Goal: Task Accomplishment & Management: Complete application form

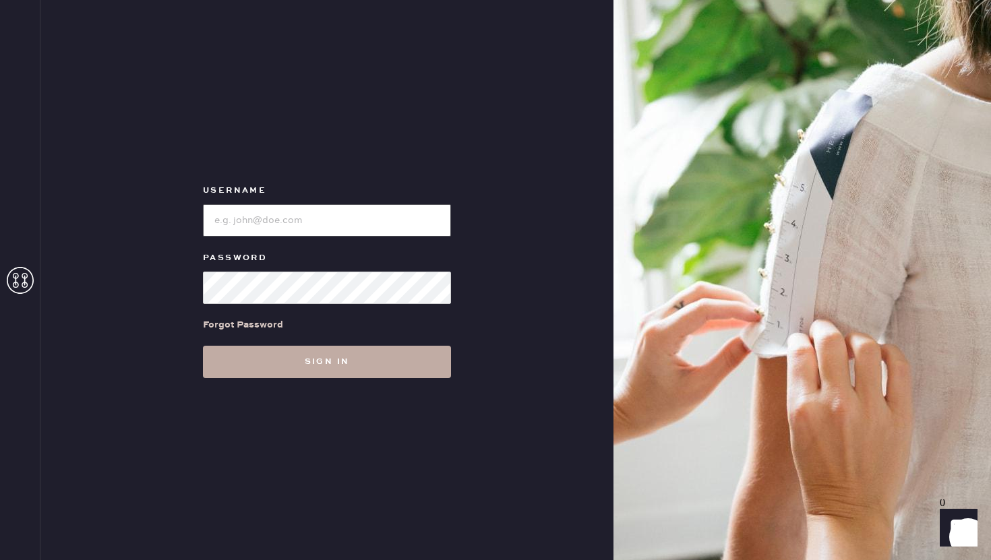
type input "reformationflatiron"
click at [371, 355] on button "Sign in" at bounding box center [327, 362] width 248 height 32
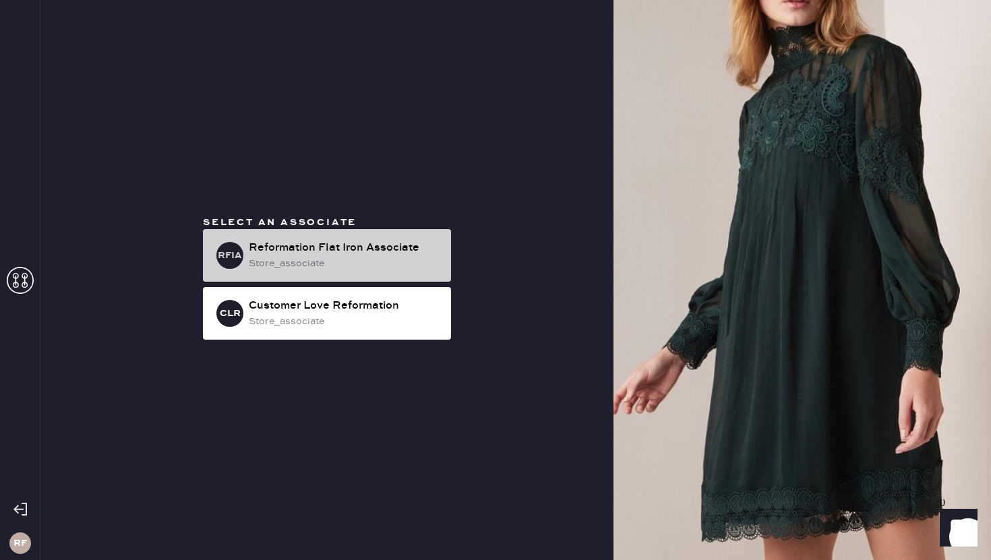
click at [360, 260] on div "store_associate" at bounding box center [344, 263] width 191 height 15
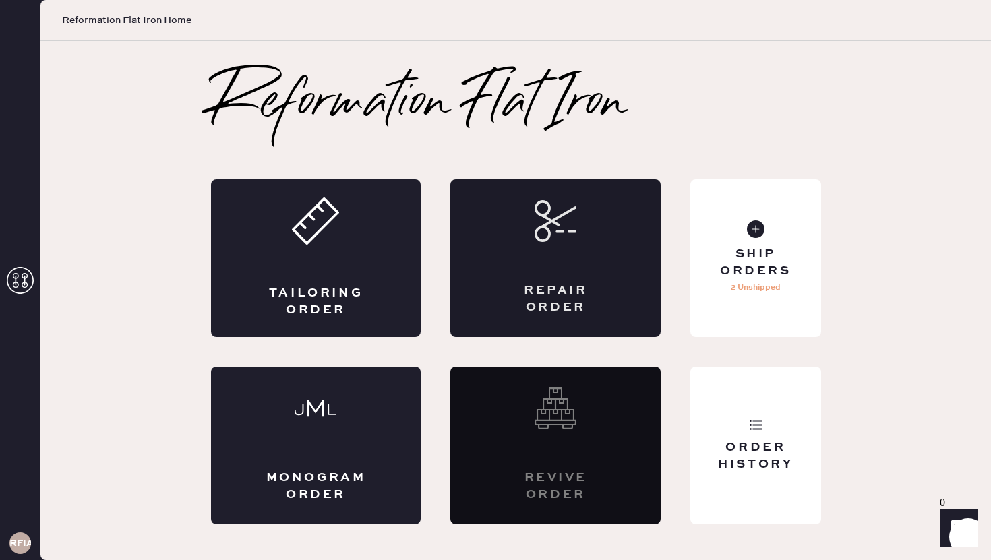
click at [576, 291] on div "Repair Order" at bounding box center [555, 299] width 102 height 34
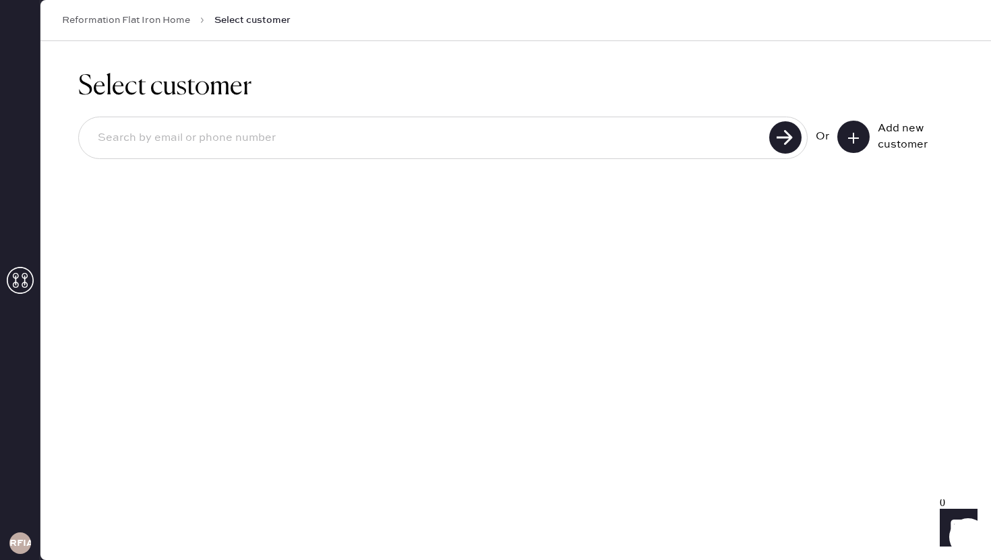
click at [858, 146] on button at bounding box center [853, 137] width 32 height 32
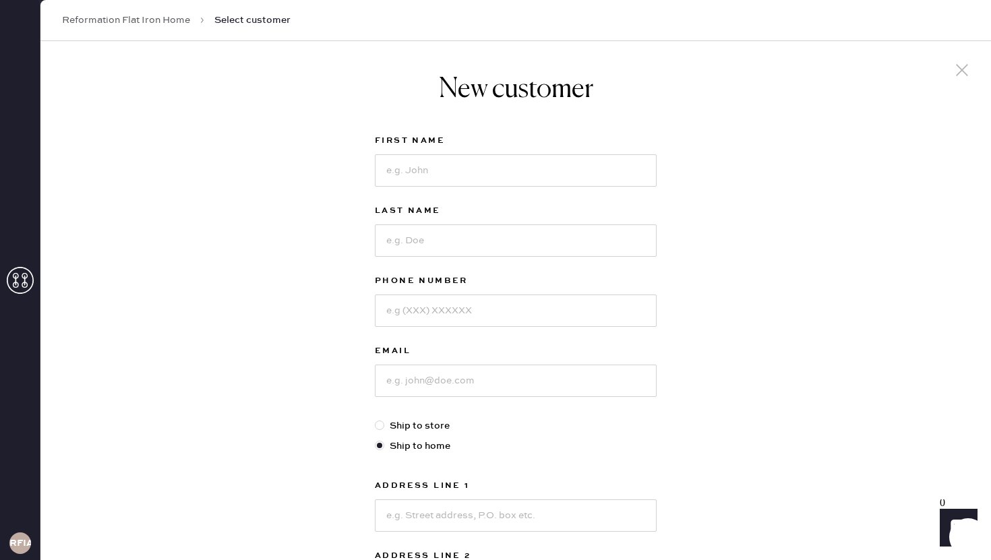
click at [963, 76] on icon at bounding box center [962, 70] width 20 height 20
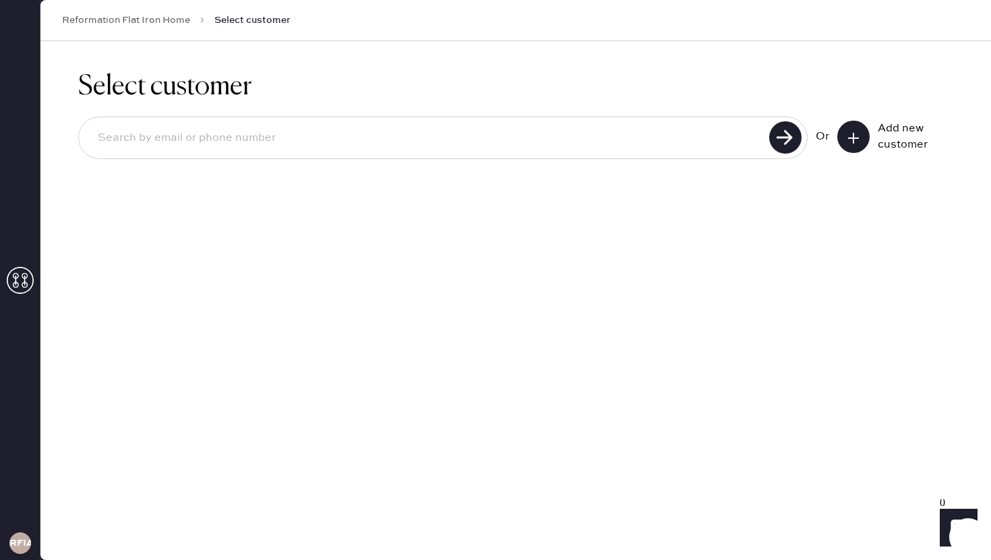
click at [854, 131] on icon at bounding box center [853, 137] width 13 height 13
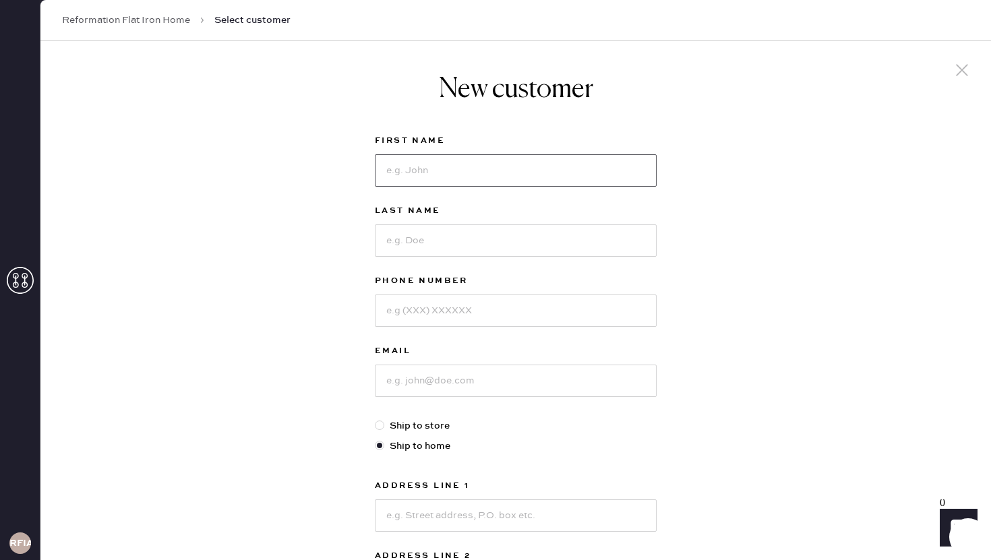
click at [566, 172] on input at bounding box center [516, 170] width 282 height 32
type input "jolie"
click at [515, 235] on input at bounding box center [516, 241] width 282 height 32
type input "dinow"
click at [496, 304] on input at bounding box center [516, 311] width 282 height 32
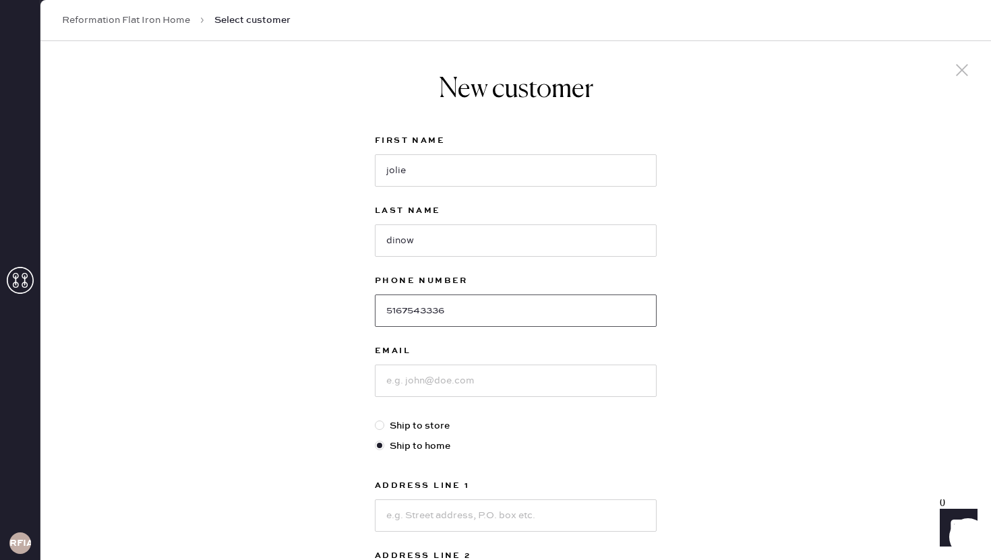
type input "5167543336"
click at [492, 375] on input at bounding box center [516, 381] width 282 height 32
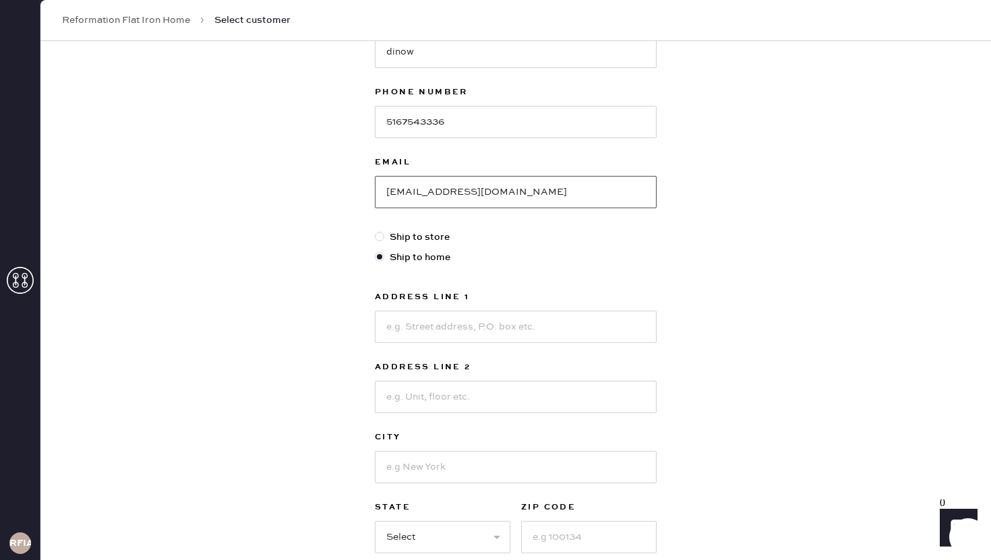
scroll to position [200, 0]
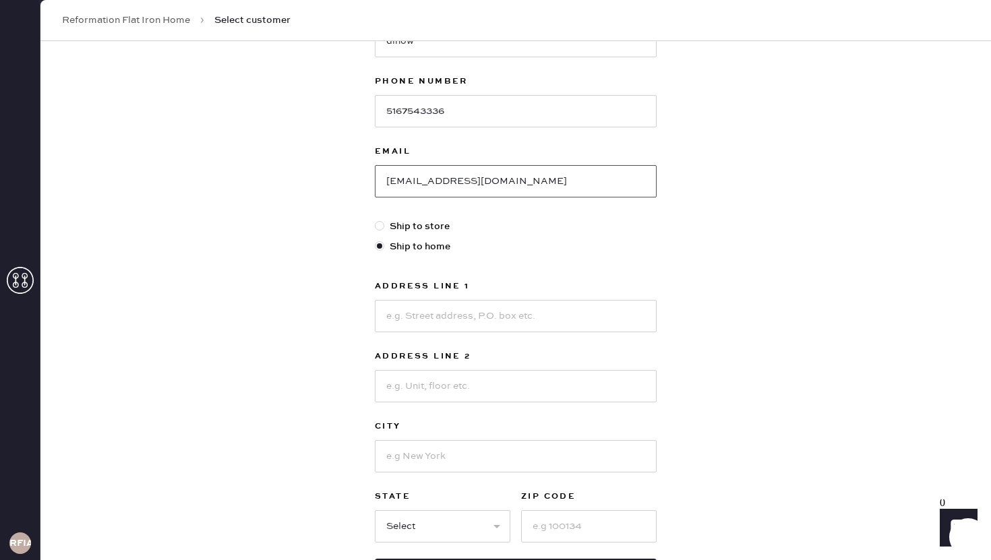
type input "[EMAIL_ADDRESS][DOMAIN_NAME]"
click at [442, 322] on input at bounding box center [516, 316] width 282 height 32
type input "[STREET_ADDRESS]"
click at [429, 380] on input at bounding box center [516, 386] width 282 height 32
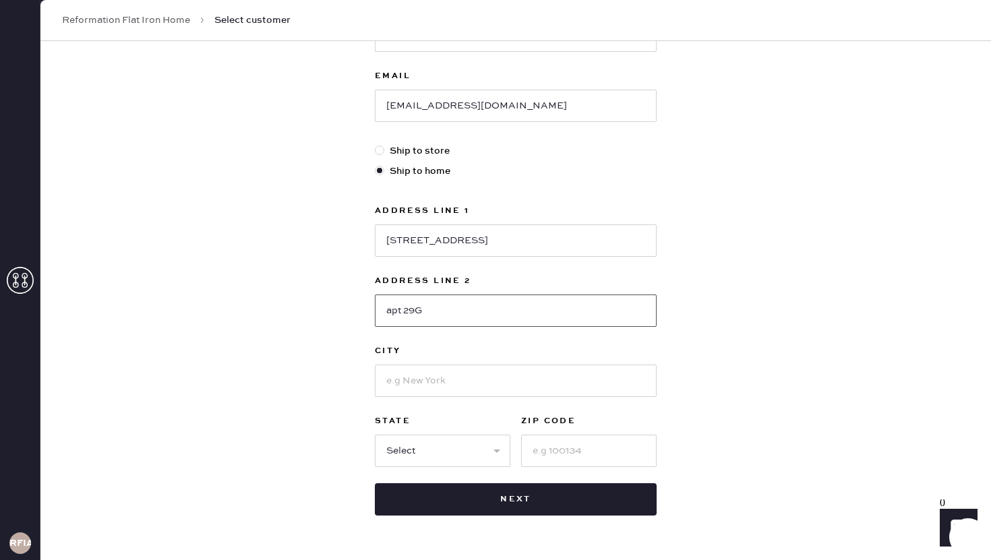
type input "apt 29G"
click at [426, 380] on input at bounding box center [516, 381] width 282 height 32
type input "[US_STATE]"
click at [400, 439] on select "Select AK AL AR AZ CA CO CT [GEOGRAPHIC_DATA] DE FL [GEOGRAPHIC_DATA] HI [GEOGR…" at bounding box center [443, 451] width 136 height 32
select select "NY"
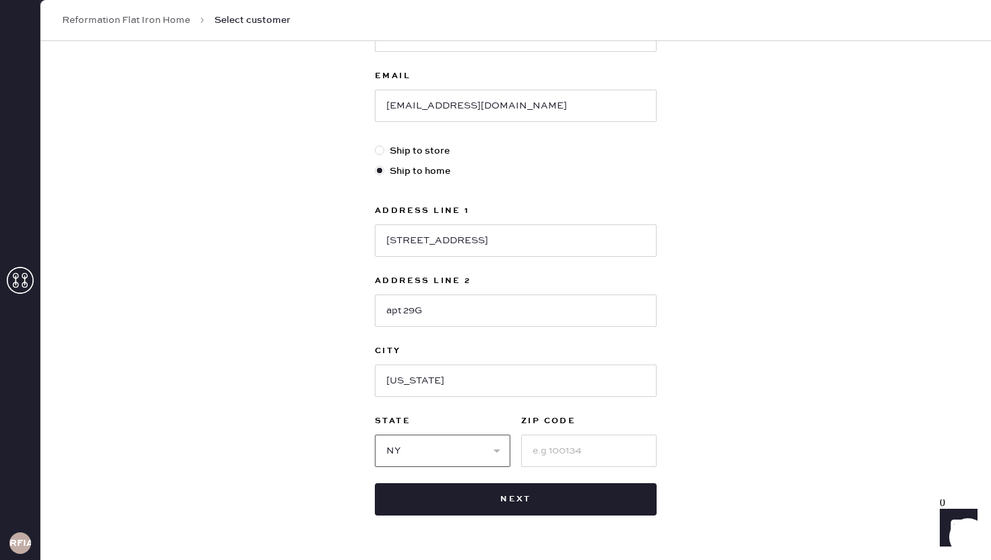
click at [375, 435] on select "Select AK AL AR AZ CA CO CT [GEOGRAPHIC_DATA] DE FL [GEOGRAPHIC_DATA] HI [GEOGR…" at bounding box center [443, 451] width 136 height 32
click at [540, 446] on input at bounding box center [589, 451] width 136 height 32
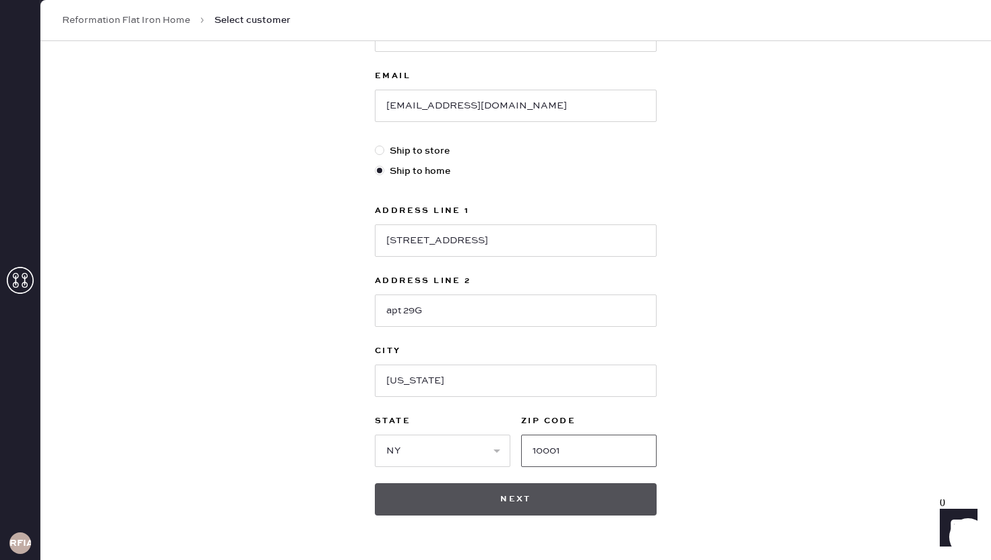
type input "10001"
click at [518, 489] on button "Next" at bounding box center [516, 499] width 282 height 32
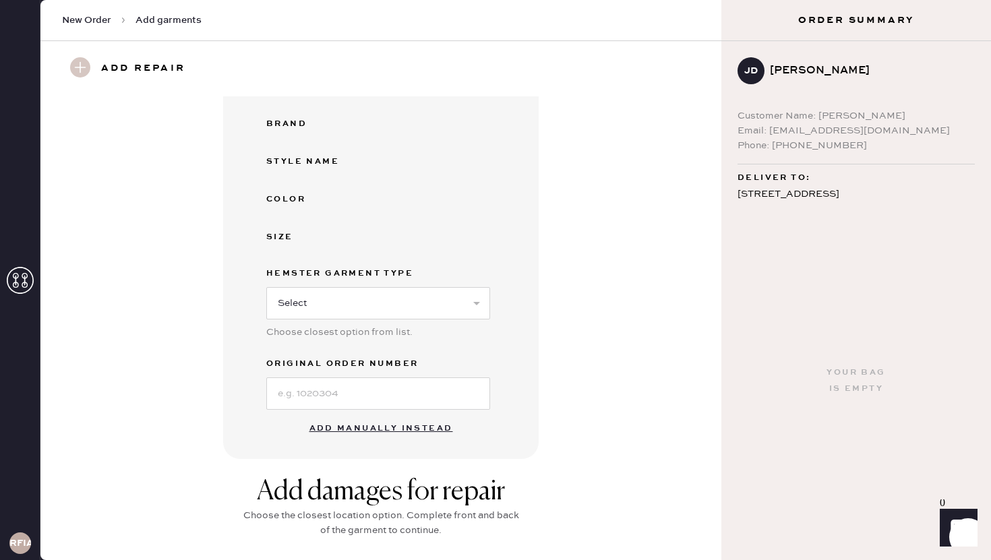
click at [413, 420] on button "Add manually instead" at bounding box center [381, 428] width 160 height 27
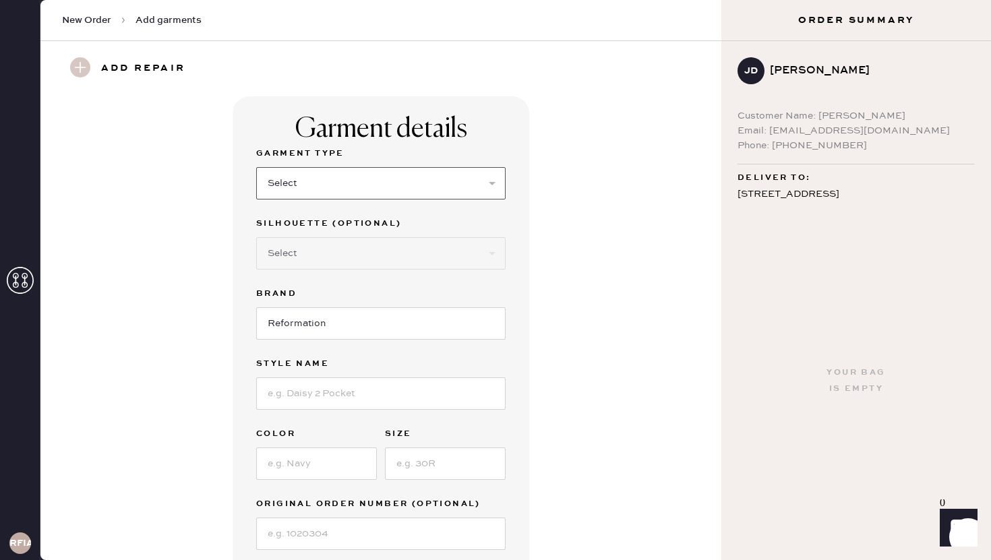
click at [383, 189] on select "Select Basic Skirt Jeans Leggings Pants Shorts Basic Sleeved Dress Basic Sleeve…" at bounding box center [380, 183] width 249 height 32
select select "31"
click at [256, 167] on select "Select Basic Skirt Jeans Leggings Pants Shorts Basic Sleeved Dress Basic Sleeve…" at bounding box center [380, 183] width 249 height 32
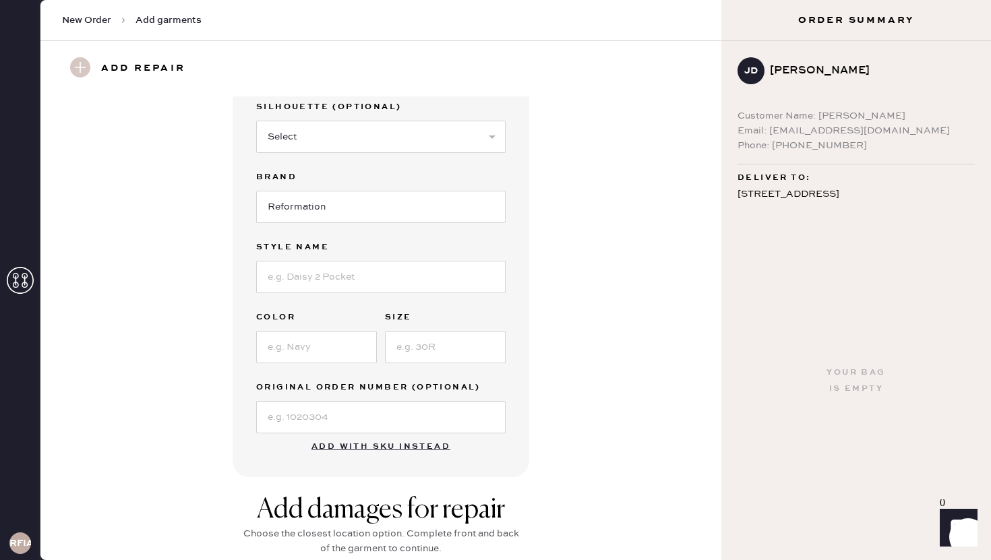
scroll to position [118, 0]
click at [356, 285] on input at bounding box center [380, 276] width 249 height 32
type input "June Low rise"
click at [287, 354] on input at bounding box center [316, 346] width 121 height 32
type input "Black"
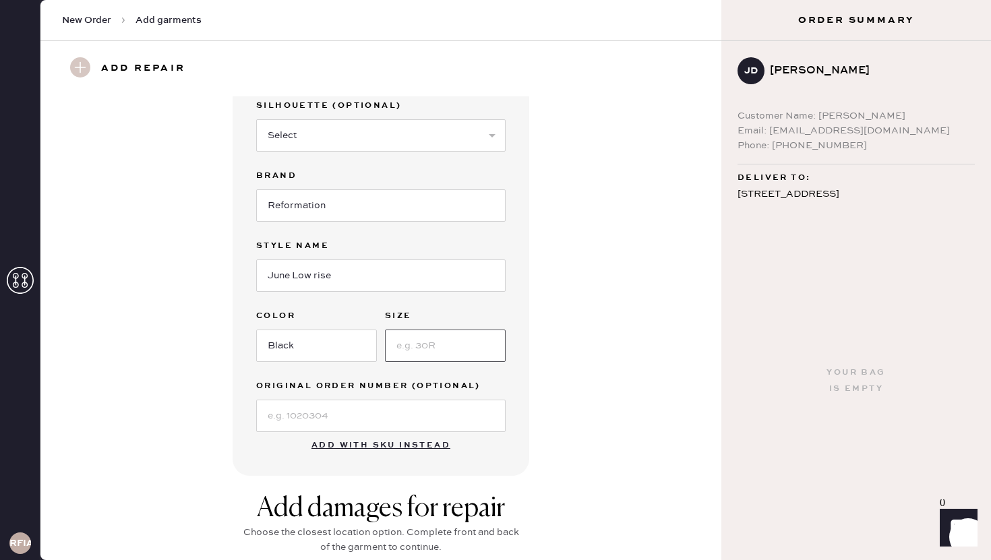
click at [423, 344] on input at bounding box center [445, 346] width 121 height 32
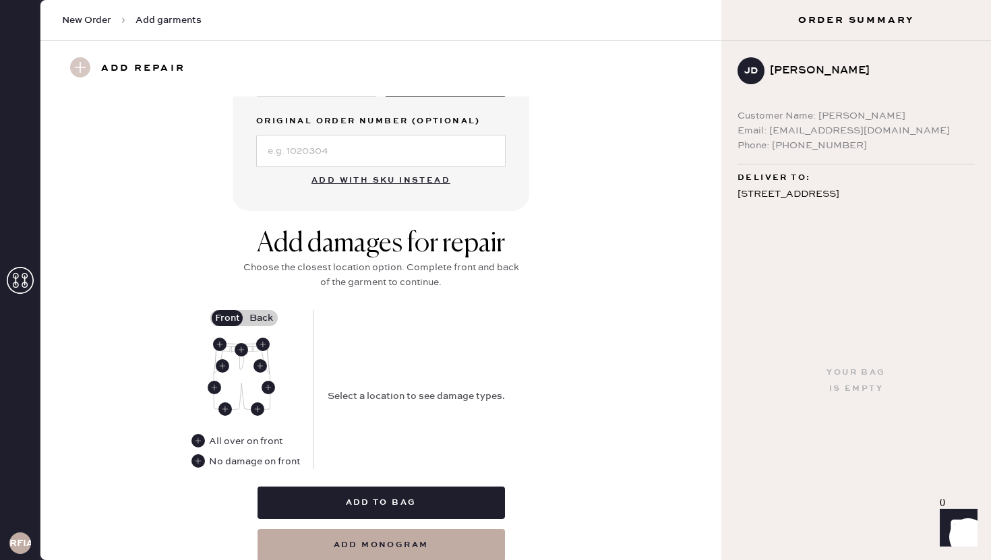
scroll to position [384, 0]
type input "4"
click at [192, 464] on icon at bounding box center [197, 460] width 13 height 13
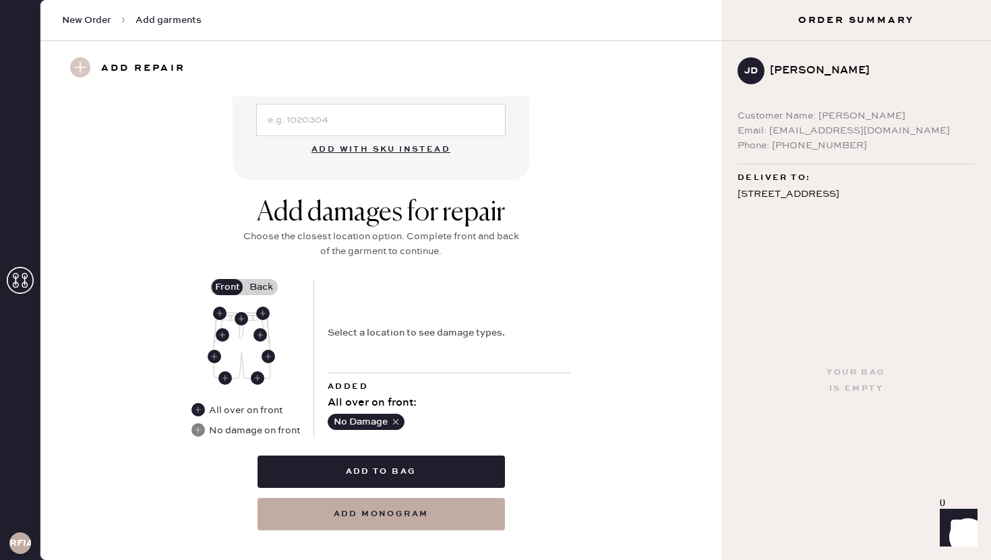
scroll to position [433, 0]
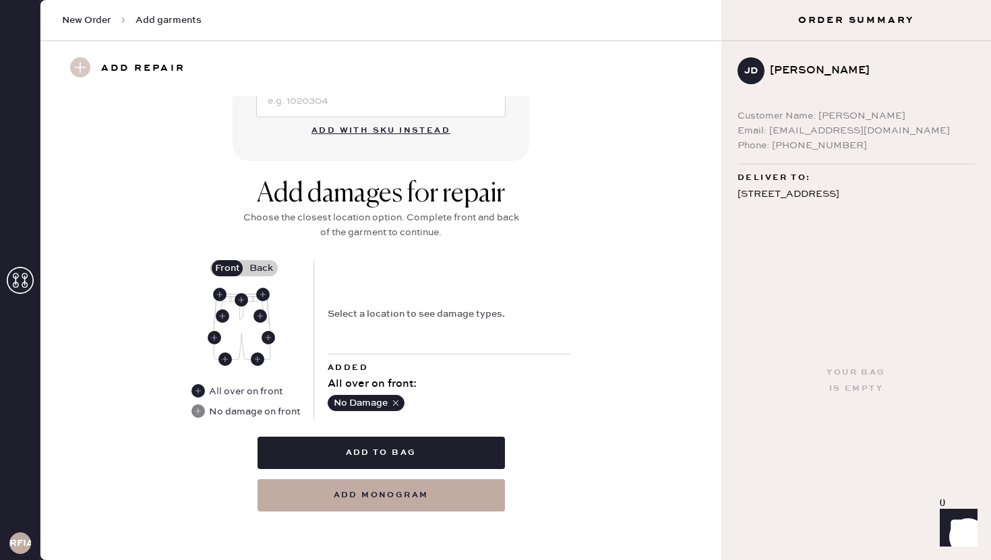
click at [264, 271] on label "Back" at bounding box center [261, 268] width 34 height 16
click at [261, 268] on input "Back" at bounding box center [261, 268] width 0 height 0
click at [241, 301] on use at bounding box center [241, 299] width 13 height 13
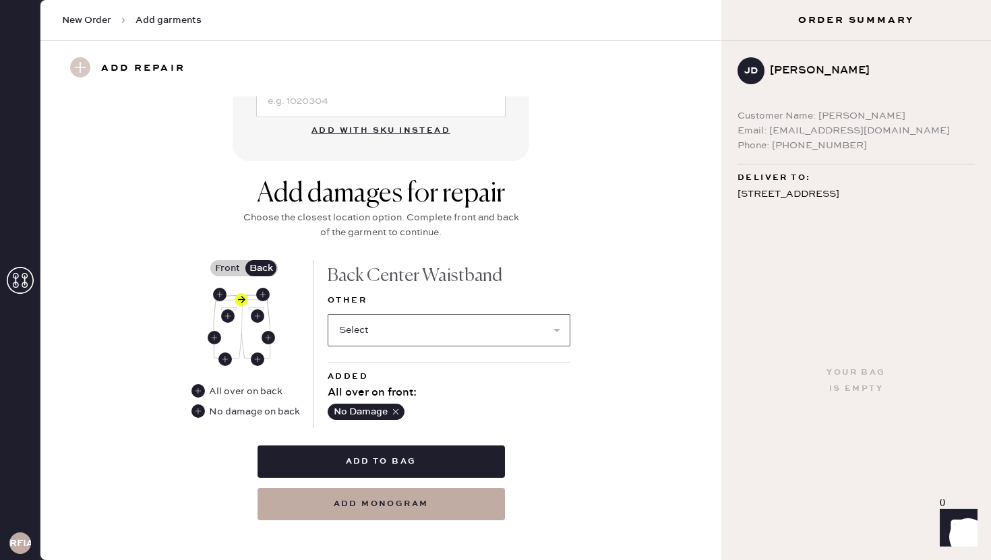
click at [376, 330] on select "Select Broken / Ripped Hem Broken Beads Broken Belt Loop Broken Button Broken E…" at bounding box center [449, 330] width 243 height 32
select select "1322"
click at [328, 314] on select "Select Broken / Ripped Hem Broken Beads Broken Belt Loop Broken Button Broken E…" at bounding box center [449, 330] width 243 height 32
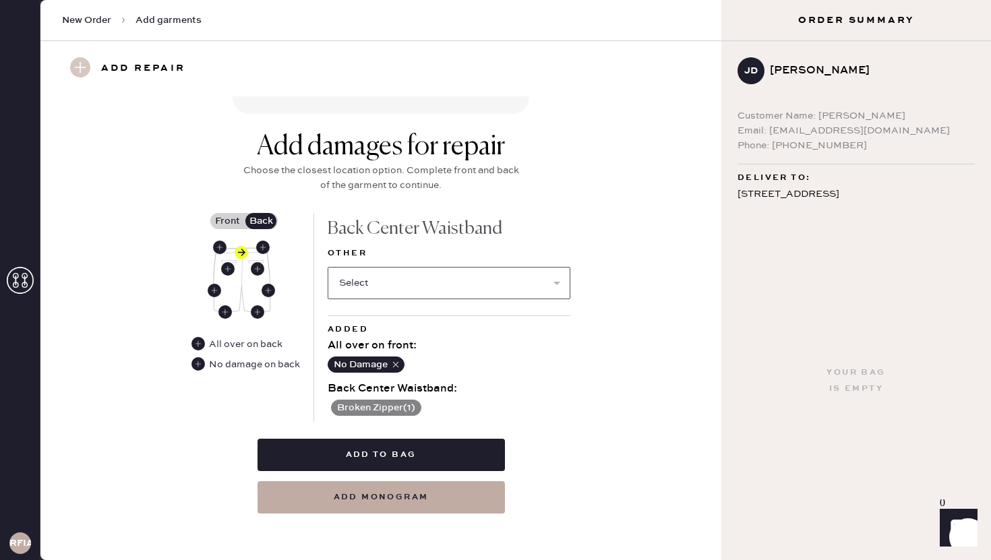
scroll to position [481, 0]
click at [556, 279] on select "Select Broken / Ripped Hem Broken Beads Broken Belt Loop Broken Button Broken E…" at bounding box center [449, 282] width 243 height 32
select select "1329"
click at [328, 266] on select "Select Broken / Ripped Hem Broken Beads Broken Belt Loop Broken Button Broken E…" at bounding box center [449, 282] width 243 height 32
select select
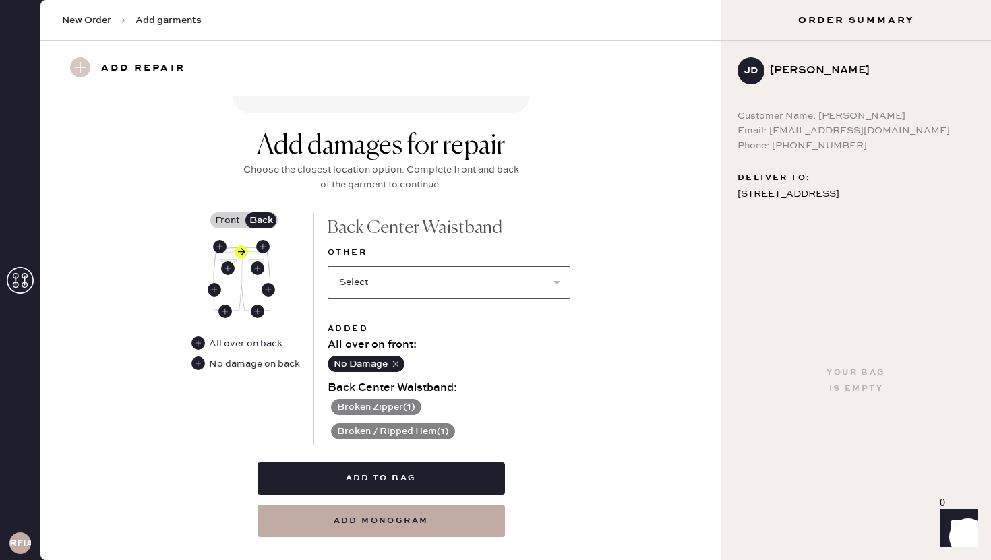
scroll to position [506, 0]
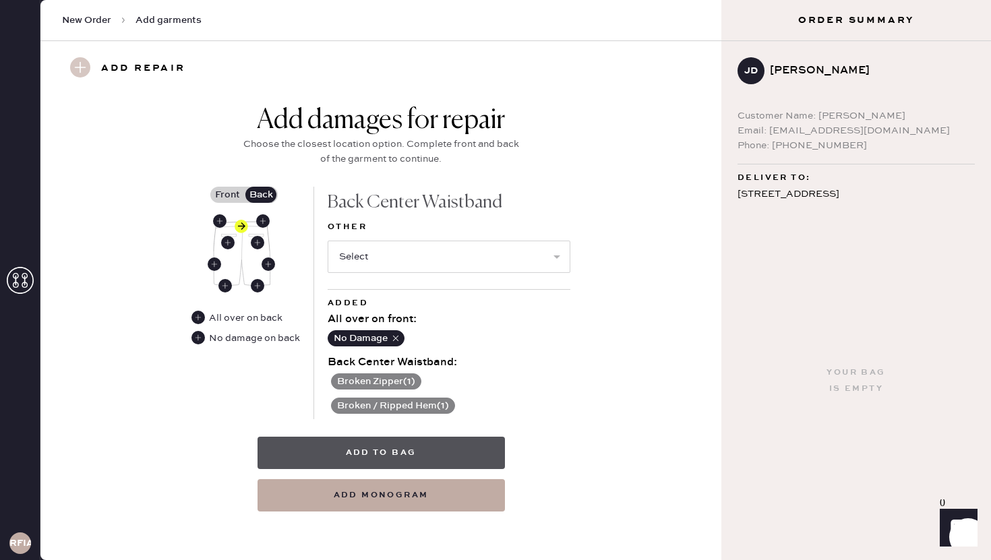
click at [379, 454] on button "Add to bag" at bounding box center [381, 453] width 247 height 32
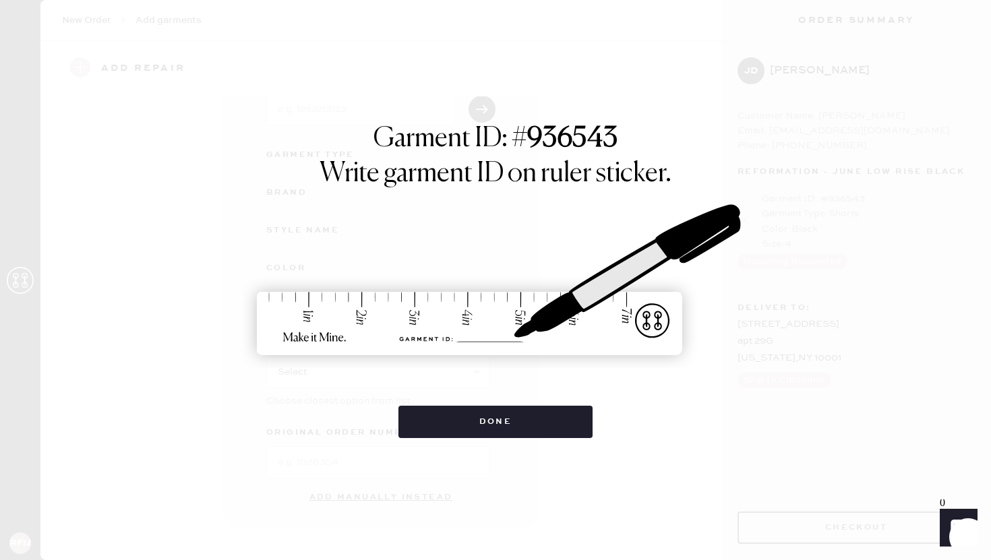
scroll to position [103, 0]
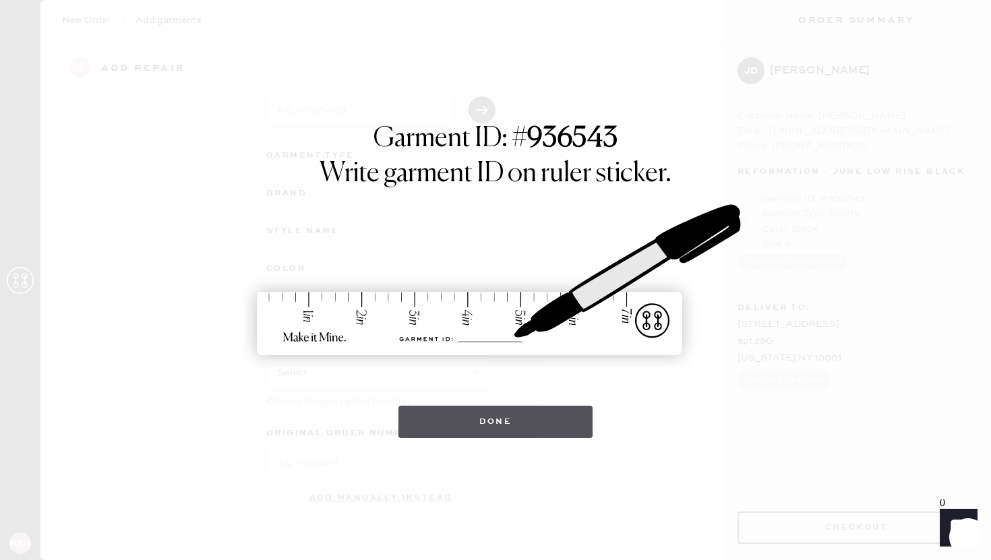
click at [476, 423] on button "Done" at bounding box center [495, 422] width 195 height 32
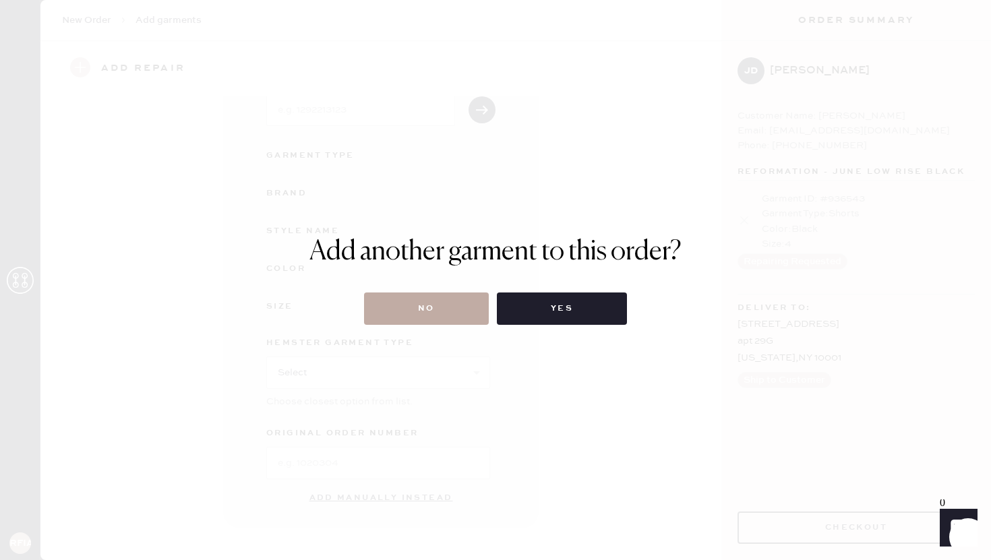
click at [436, 301] on button "No" at bounding box center [426, 309] width 125 height 32
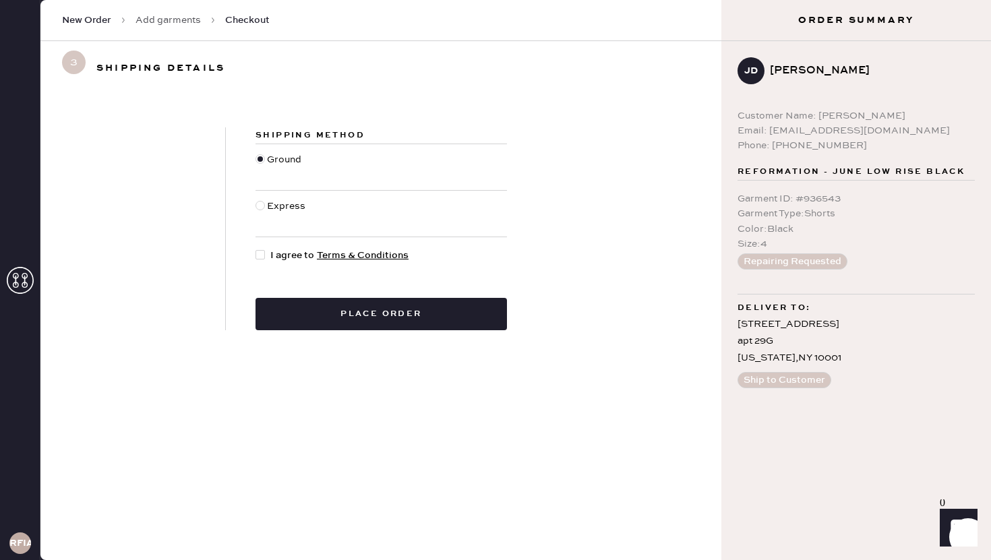
click at [258, 256] on div at bounding box center [260, 254] width 9 height 9
click at [256, 249] on input "I agree to Terms & Conditions" at bounding box center [256, 248] width 1 height 1
checkbox input "true"
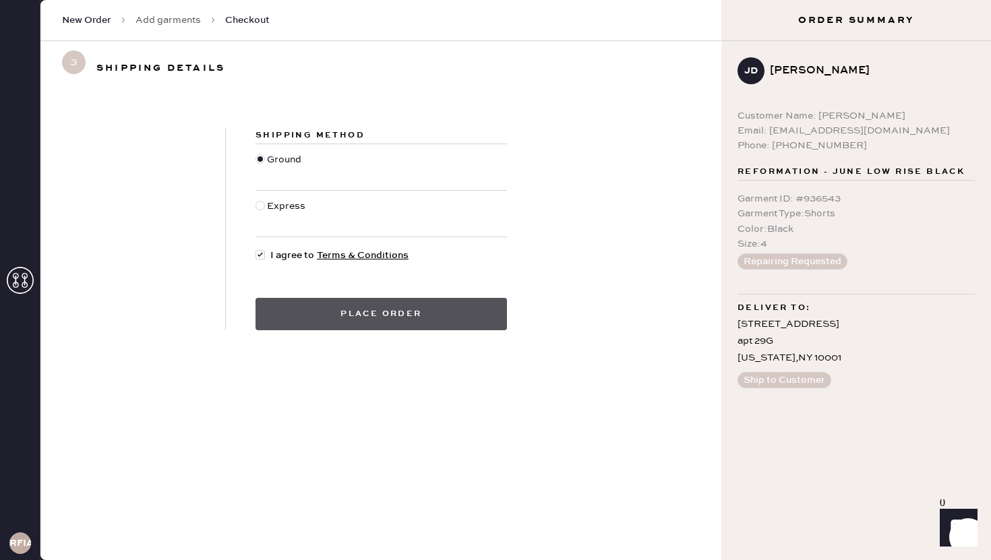
click at [308, 323] on button "Place order" at bounding box center [381, 314] width 251 height 32
